Goal: Check status

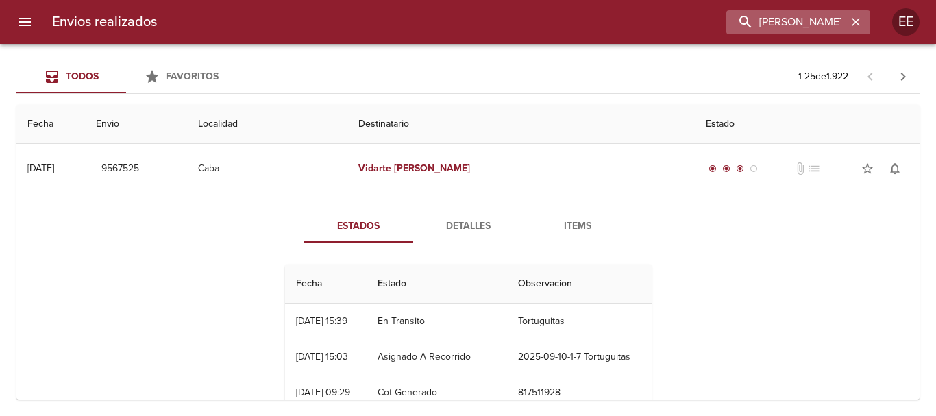
click at [855, 17] on icon "button" at bounding box center [856, 22] width 14 height 14
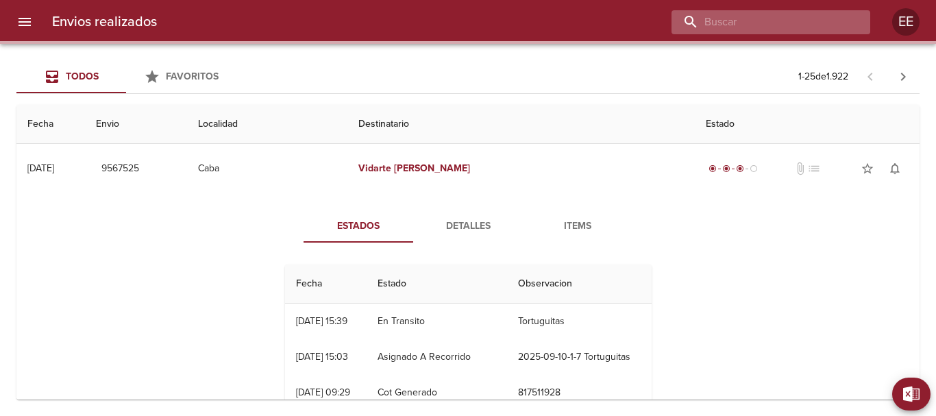
click at [810, 18] on input "buscar" at bounding box center [758, 22] width 175 height 24
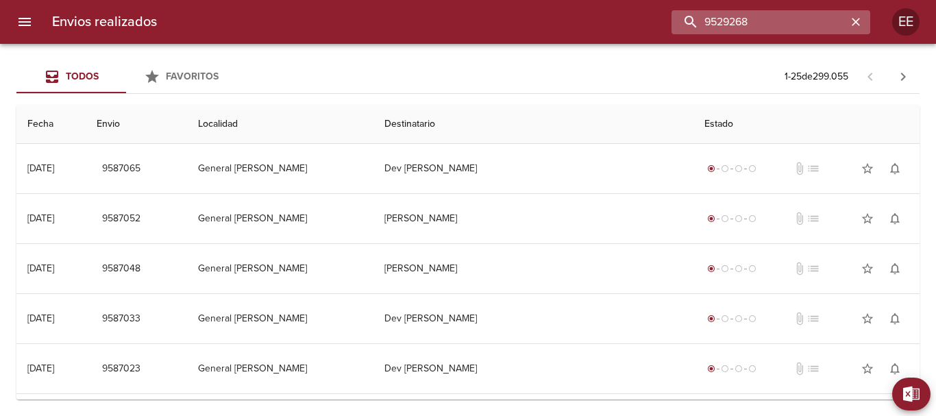
type input "9529268"
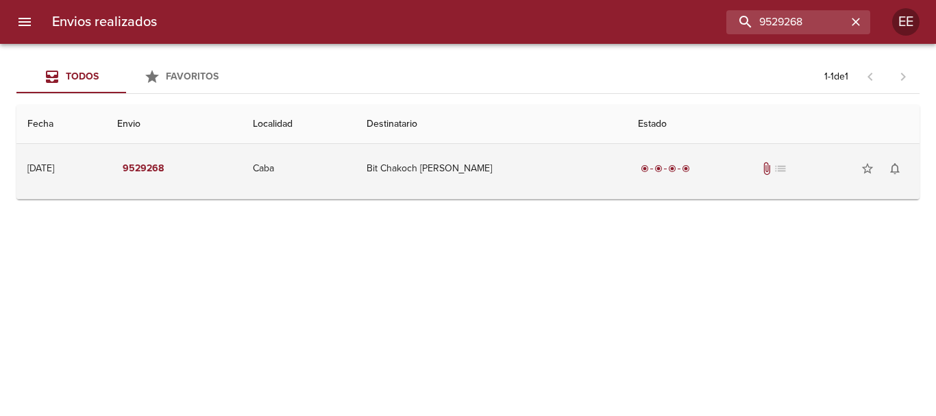
click at [501, 166] on td "Bit Chakoch [PERSON_NAME]" at bounding box center [491, 168] width 272 height 49
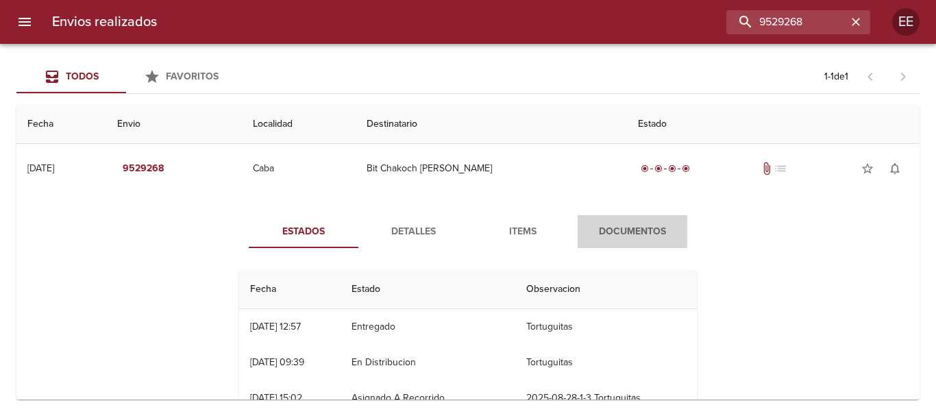
click at [623, 227] on span "Documentos" at bounding box center [632, 231] width 93 height 17
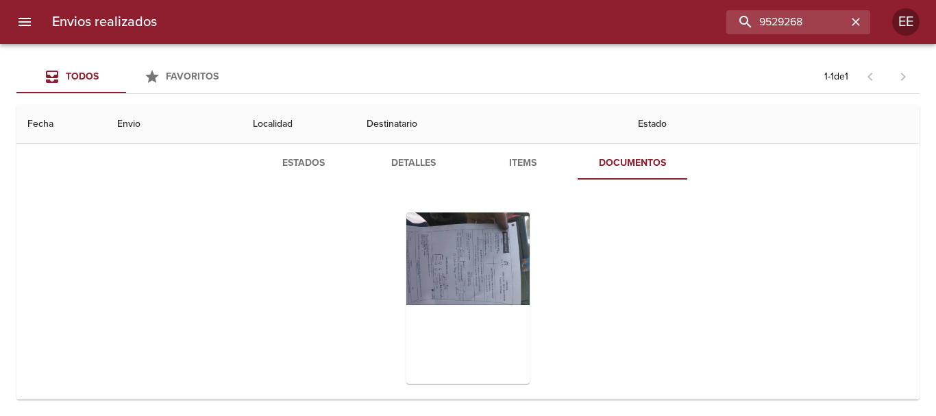
scroll to position [92, 0]
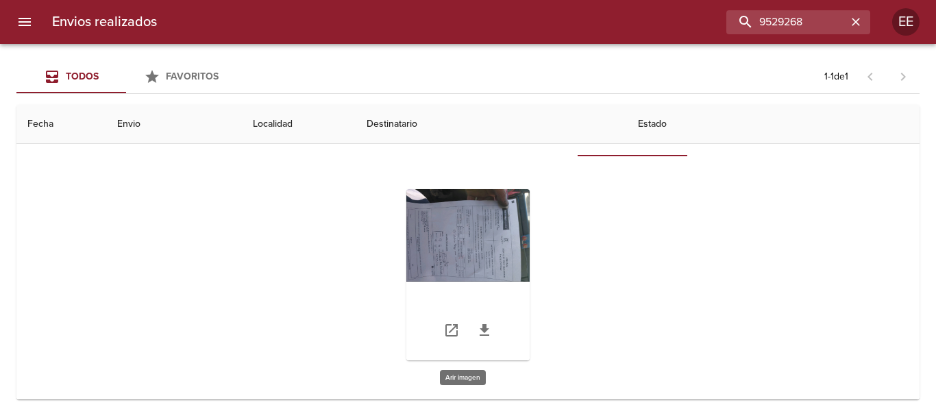
click at [468, 233] on div "Tabla de envíos del cliente" at bounding box center [467, 274] width 123 height 171
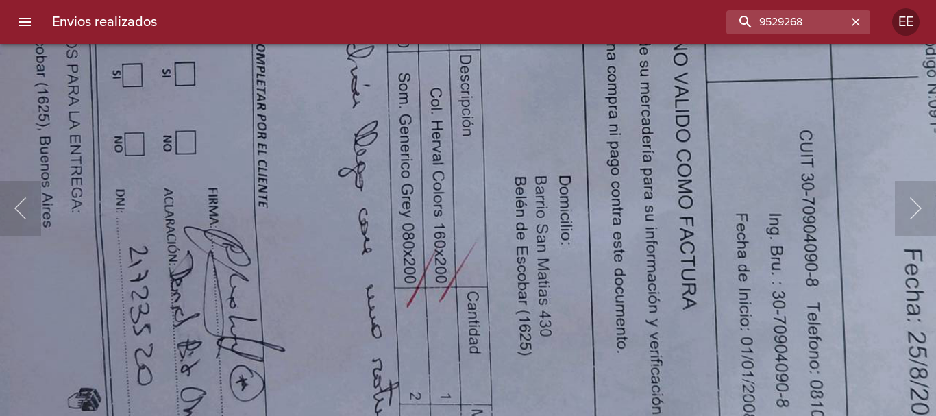
click at [490, 342] on img "Lightbox" at bounding box center [518, 17] width 1499 height 1125
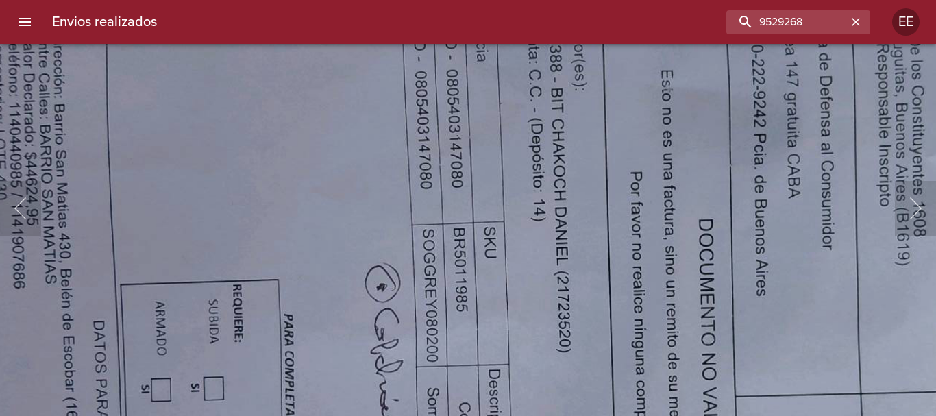
click at [548, 0] on html "Envios realizados 9529268 EE Todos Favoritos 1 - 1 de 1 Fecha Envio Localidad D…" at bounding box center [468, 0] width 936 height 0
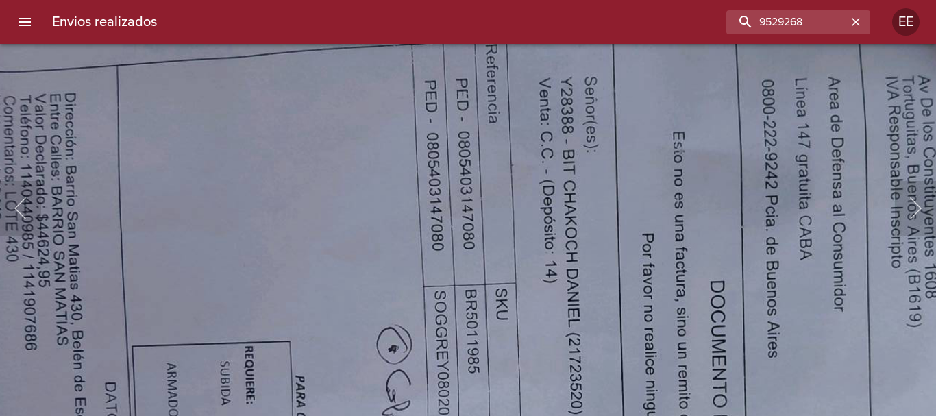
click at [551, 279] on img "Lightbox" at bounding box center [558, 394] width 1499 height 1125
click at [616, 136] on img "Lightbox" at bounding box center [558, 394] width 1499 height 1125
click at [648, 140] on img "Lightbox" at bounding box center [558, 394] width 1499 height 1125
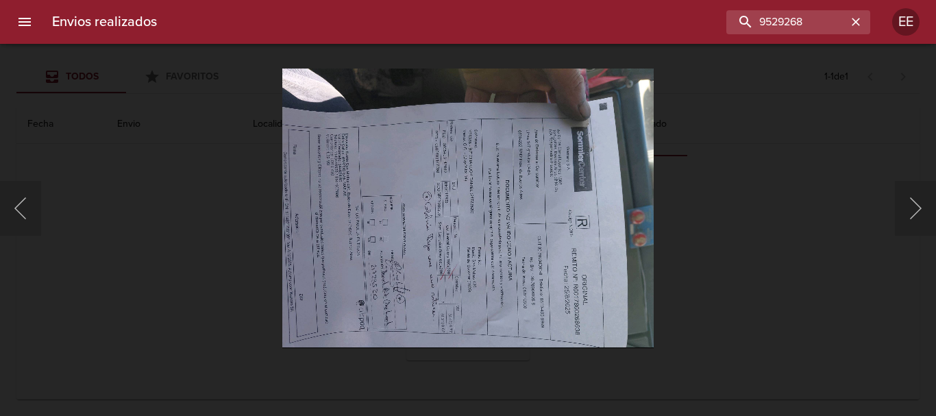
click at [725, 131] on div "Lightbox" at bounding box center [468, 208] width 936 height 416
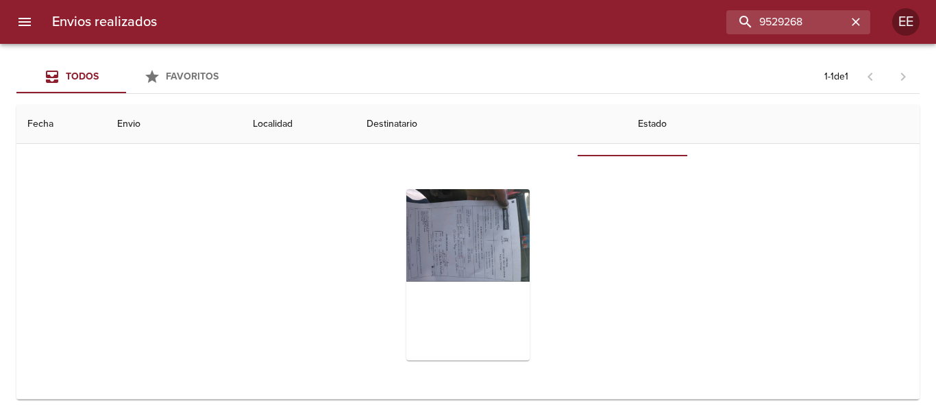
click at [725, 131] on div "Lightbox" at bounding box center [468, 208] width 936 height 416
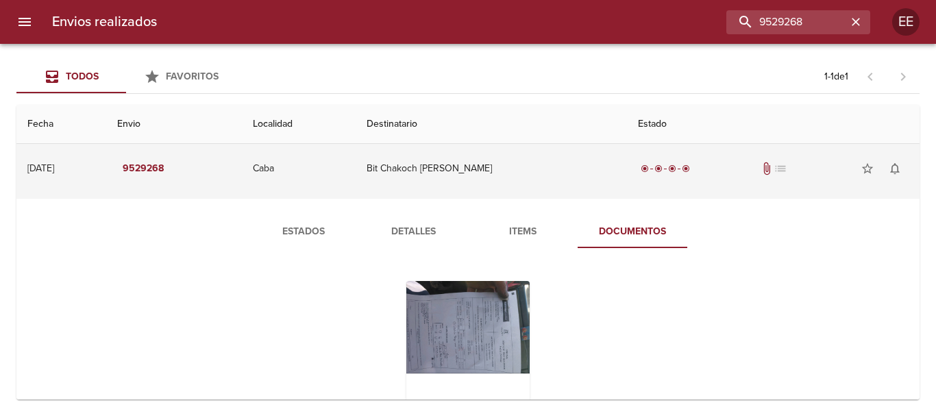
drag, startPoint x: 505, startPoint y: 170, endPoint x: 435, endPoint y: 171, distance: 70.6
click at [435, 171] on td "Bit Chakoch [PERSON_NAME]" at bounding box center [491, 168] width 272 height 49
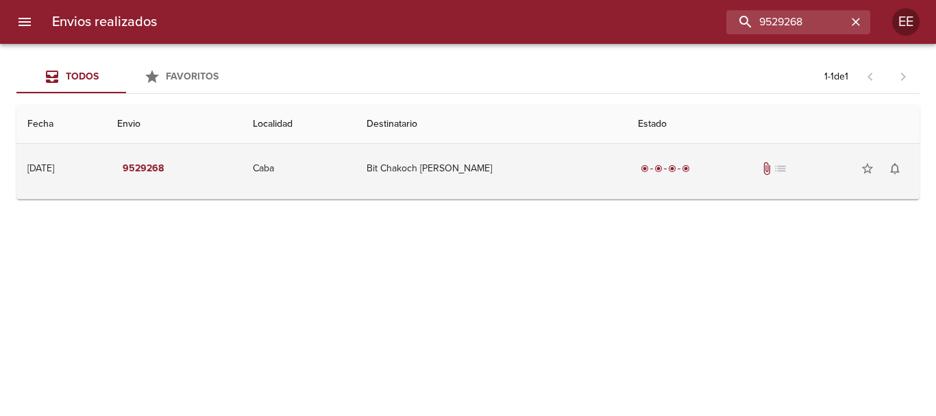
click at [433, 172] on td "Bit Chakoch [PERSON_NAME]" at bounding box center [491, 168] width 272 height 49
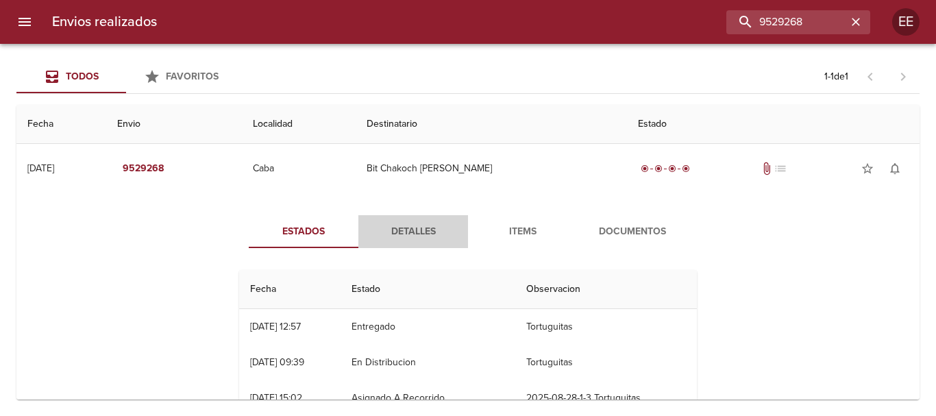
click at [418, 229] on span "Detalles" at bounding box center [412, 231] width 93 height 17
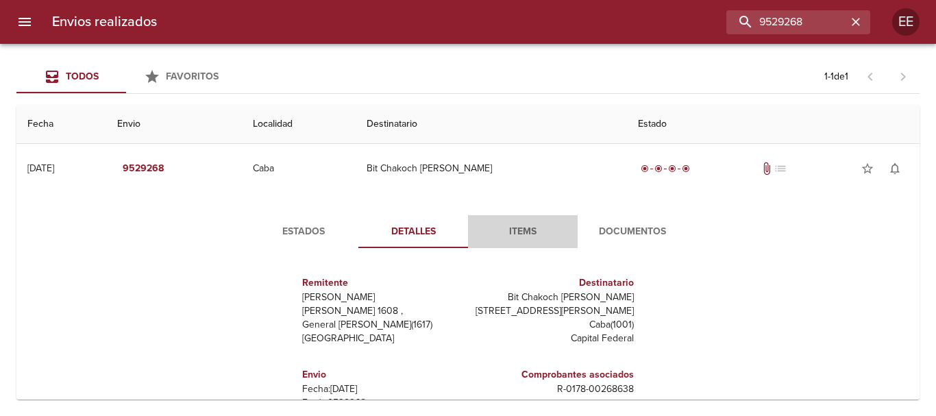
click at [513, 230] on span "Items" at bounding box center [522, 231] width 93 height 17
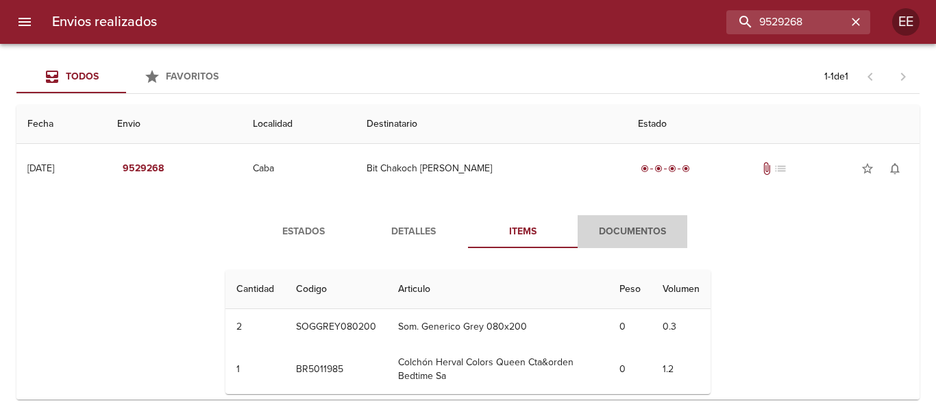
click at [618, 228] on span "Documentos" at bounding box center [632, 231] width 93 height 17
